Goal: Transaction & Acquisition: Purchase product/service

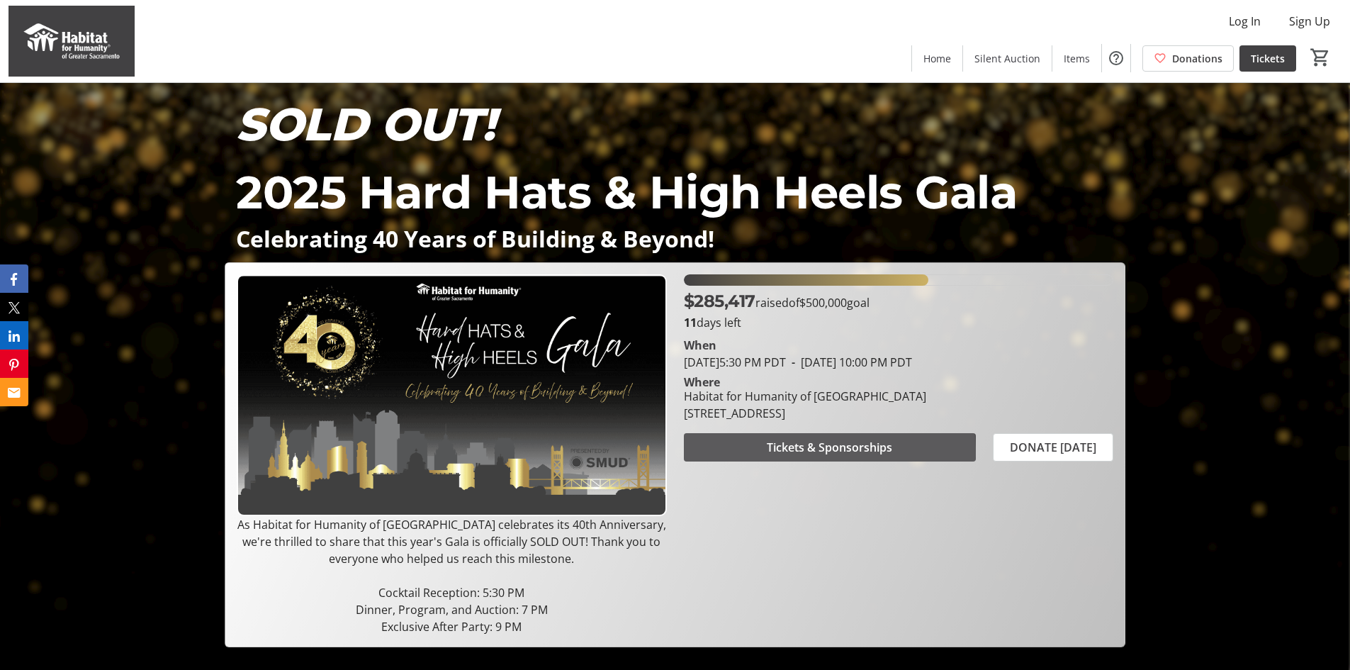
click at [782, 454] on span "Tickets & Sponsorships" at bounding box center [829, 447] width 125 height 17
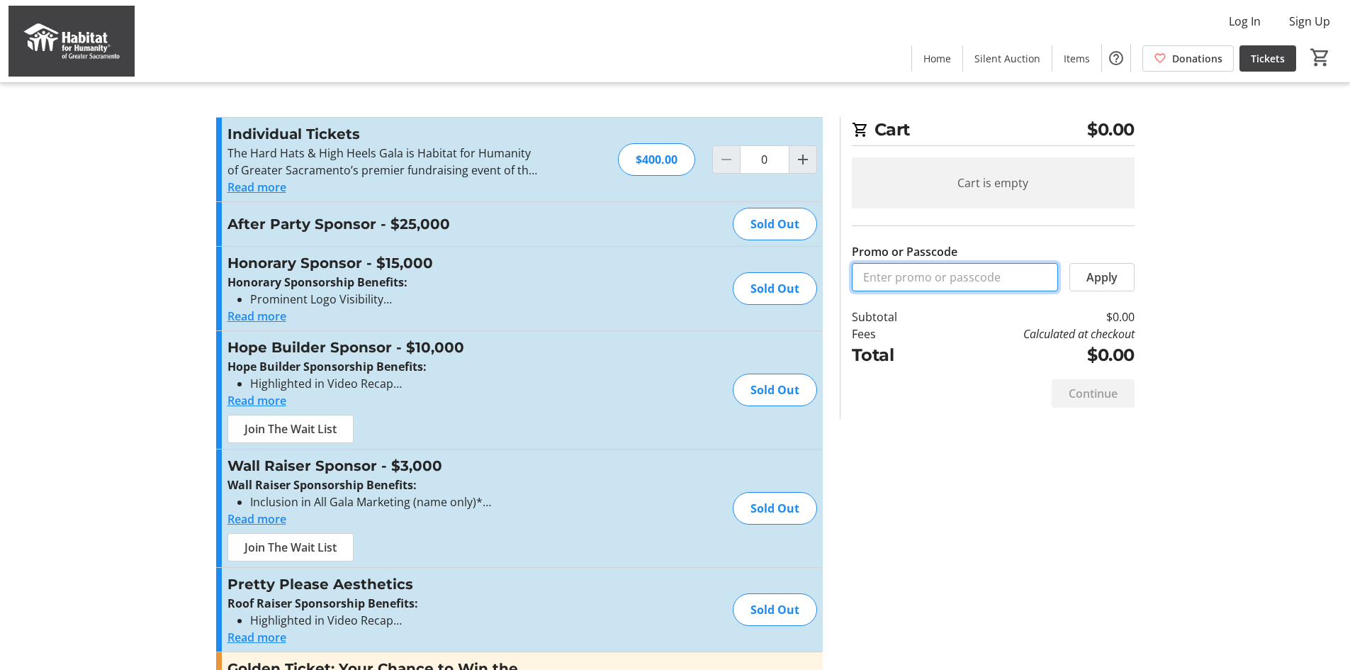
click at [904, 276] on input "Promo or Passcode" at bounding box center [955, 277] width 206 height 28
click at [911, 276] on input "Promo or Passcode" at bounding box center [955, 277] width 206 height 28
